Goal: Find specific page/section: Find specific page/section

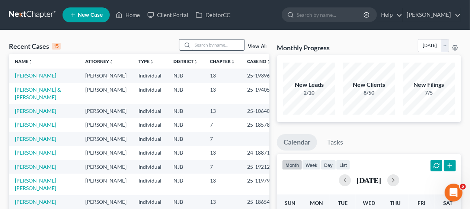
scroll to position [1, 0]
click at [214, 45] on input "search" at bounding box center [218, 44] width 52 height 11
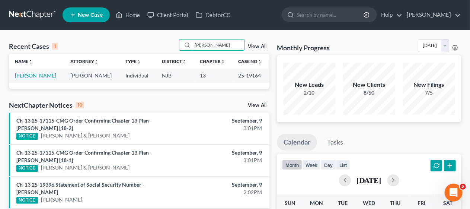
type input "[PERSON_NAME]"
click at [41, 74] on link "[PERSON_NAME]" at bounding box center [35, 75] width 41 height 6
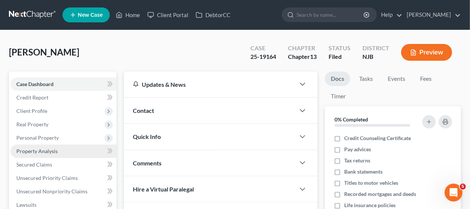
scroll to position [74, 0]
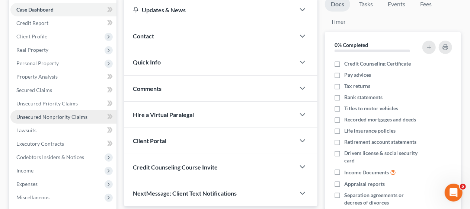
click at [74, 117] on span "Unsecured Nonpriority Claims" at bounding box center [51, 116] width 71 height 6
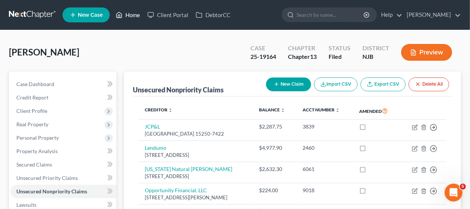
click at [131, 13] on link "Home" at bounding box center [128, 14] width 32 height 13
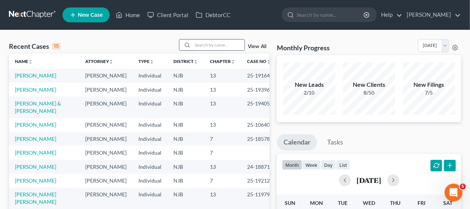
click at [208, 42] on input "search" at bounding box center [218, 44] width 52 height 11
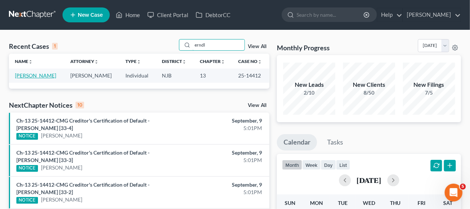
type input "erndl"
click at [33, 76] on link "[PERSON_NAME]" at bounding box center [35, 75] width 41 height 6
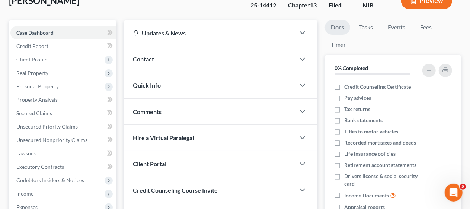
scroll to position [74, 0]
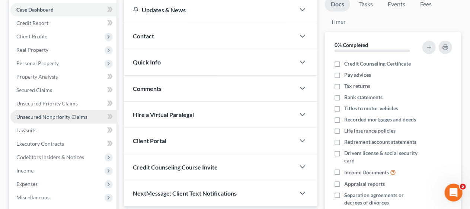
click at [74, 113] on span "Unsecured Nonpriority Claims" at bounding box center [51, 116] width 71 height 6
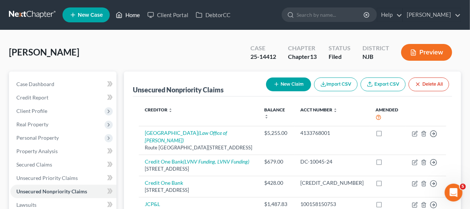
click at [133, 12] on link "Home" at bounding box center [128, 14] width 32 height 13
